Goal: Information Seeking & Learning: Find specific page/section

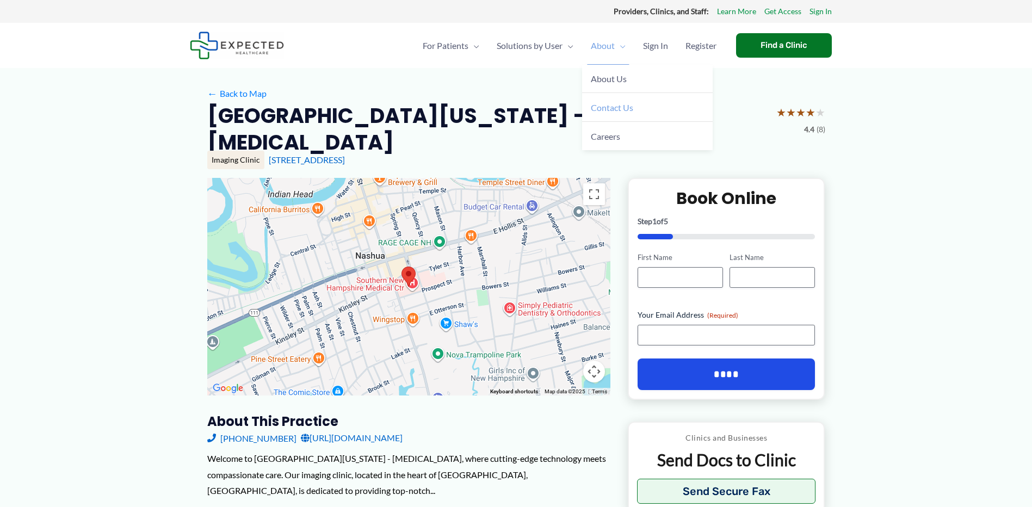
click at [603, 111] on span "Contact Us" at bounding box center [612, 107] width 42 height 10
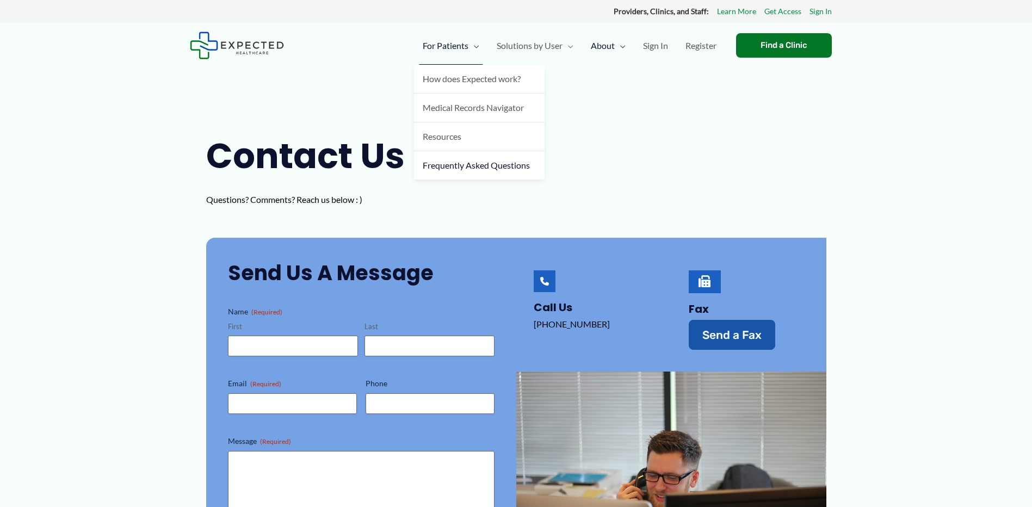
click at [442, 165] on span "Frequently Asked Questions" at bounding box center [476, 165] width 107 height 10
